Goal: Information Seeking & Learning: Check status

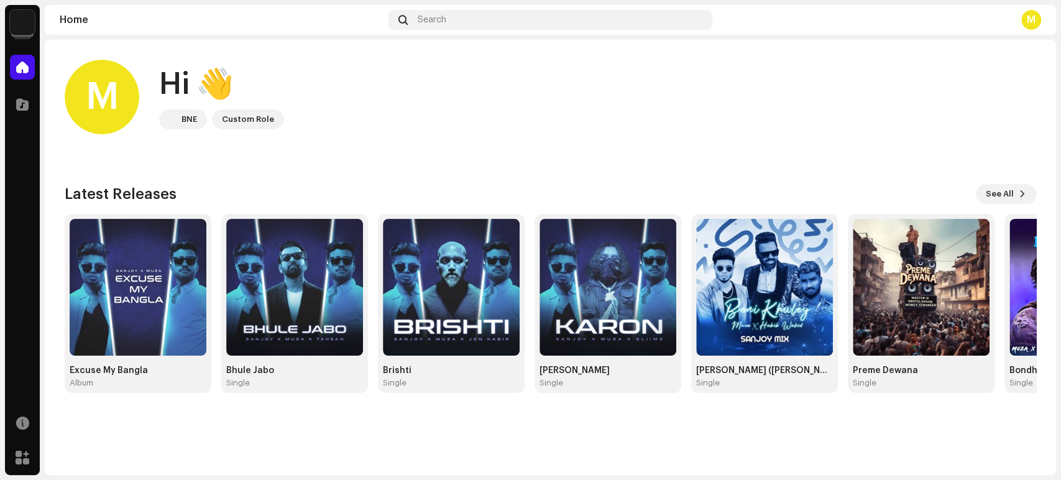
click at [23, 27] on img at bounding box center [22, 22] width 25 height 25
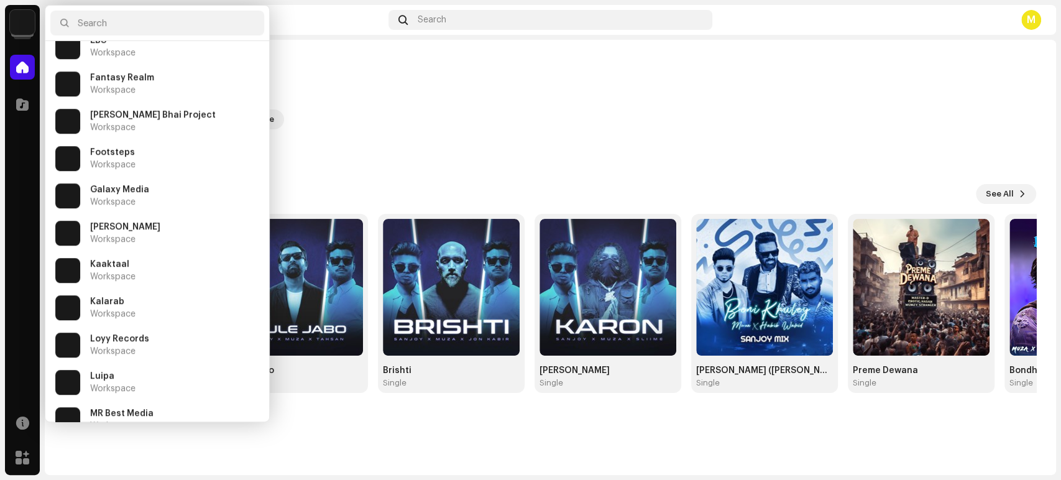
scroll to position [483, 0]
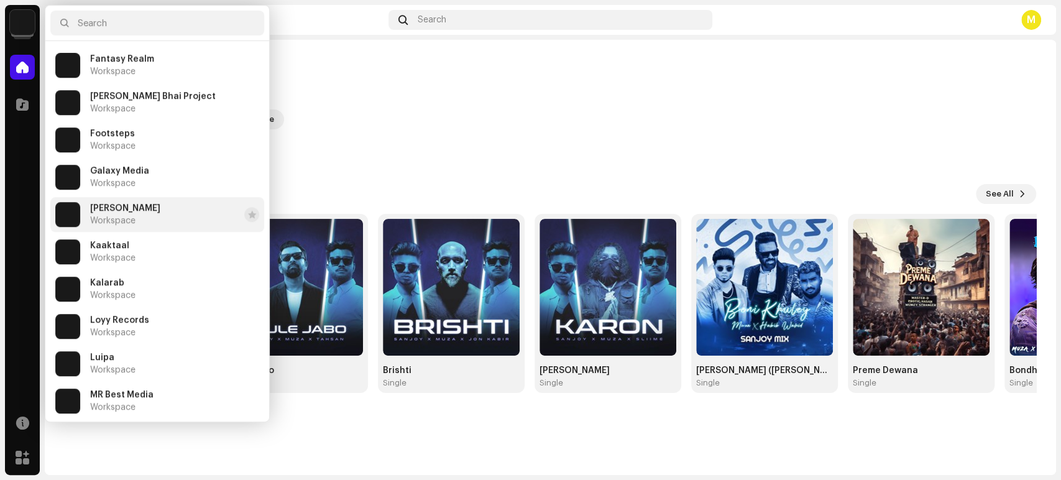
click at [149, 214] on li "Habib Wahid Workspace" at bounding box center [157, 214] width 214 height 35
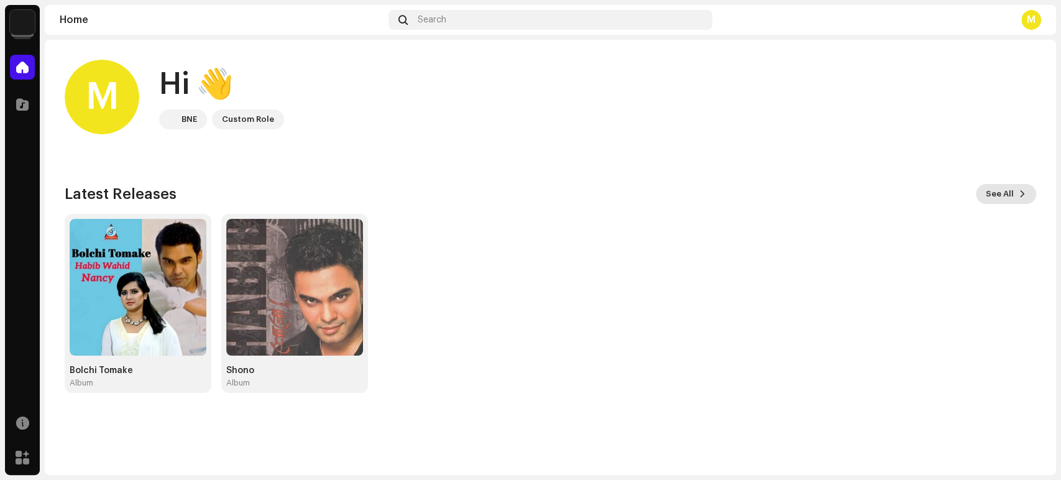
click at [998, 191] on span "See All" at bounding box center [1000, 194] width 28 height 25
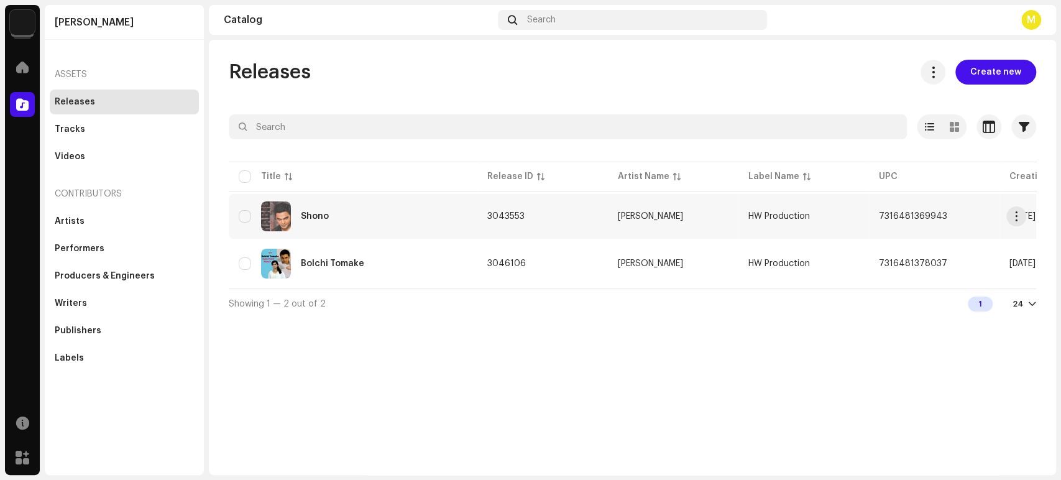
click at [600, 209] on td "3043553" at bounding box center [542, 216] width 131 height 45
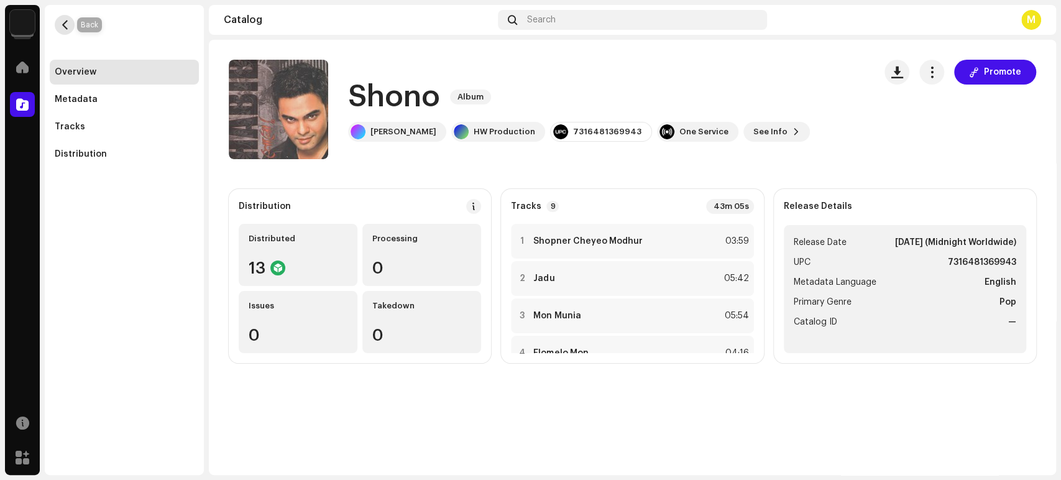
click at [62, 21] on span "button" at bounding box center [64, 25] width 9 height 10
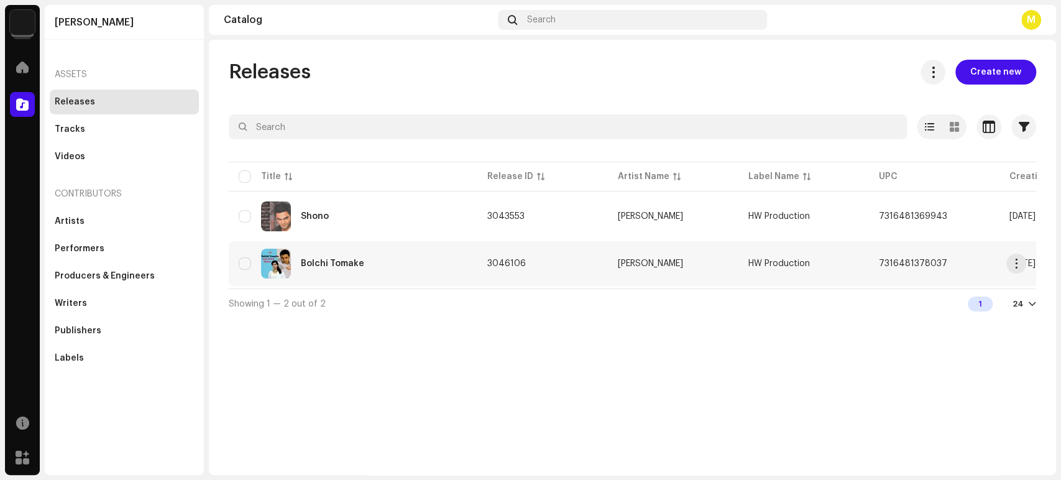
click at [329, 262] on div "Bolchi Tomake" at bounding box center [332, 263] width 63 height 9
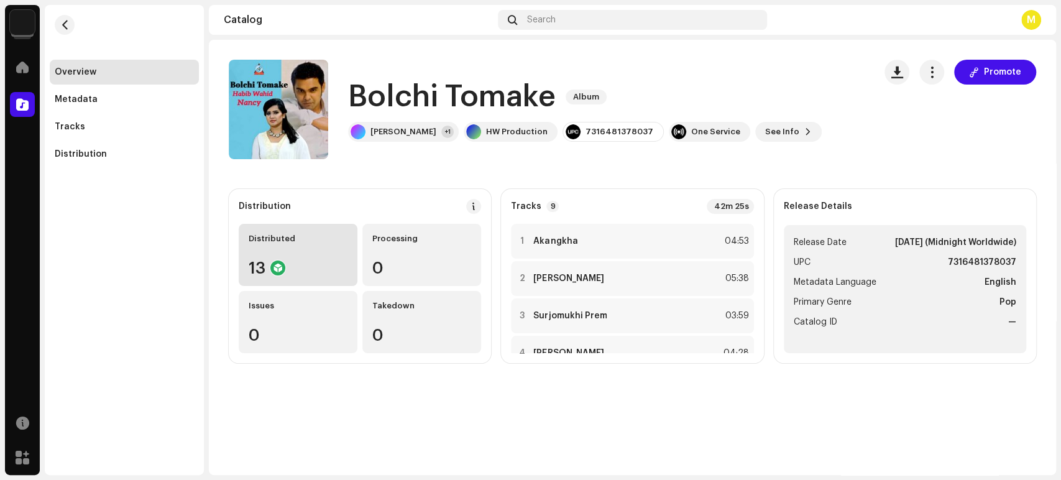
click at [337, 260] on div "13" at bounding box center [298, 268] width 99 height 16
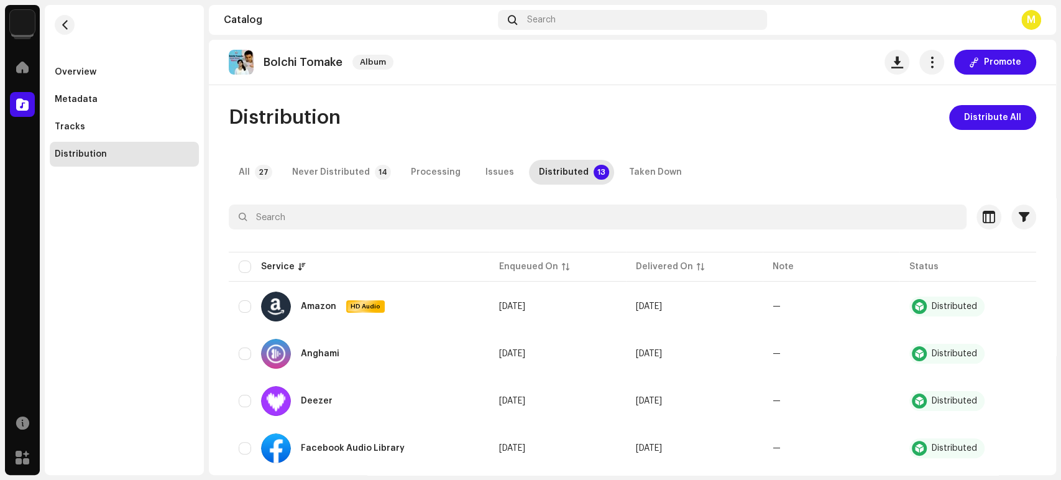
click at [19, 20] on img at bounding box center [22, 22] width 25 height 25
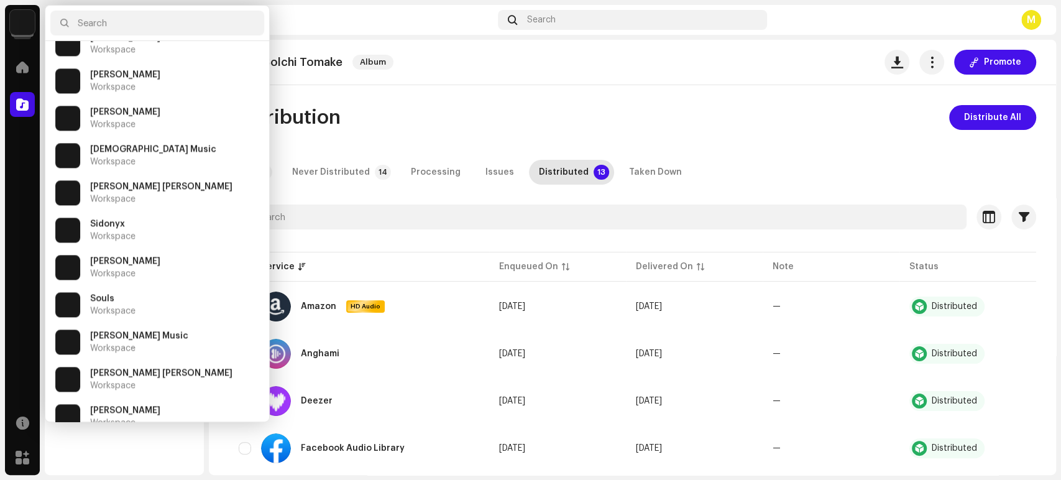
scroll to position [1119, 0]
